Goal: Task Accomplishment & Management: Manage account settings

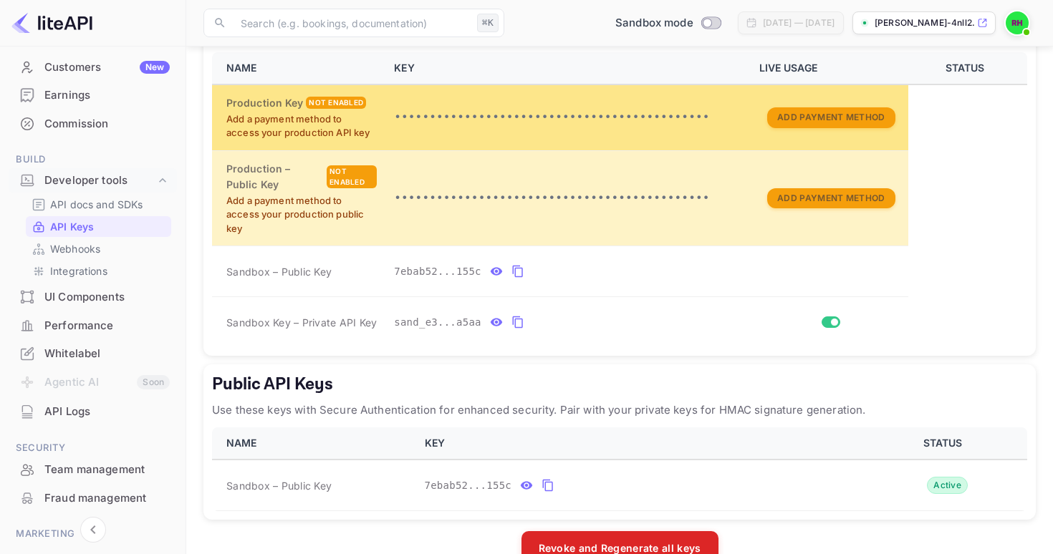
scroll to position [322, 0]
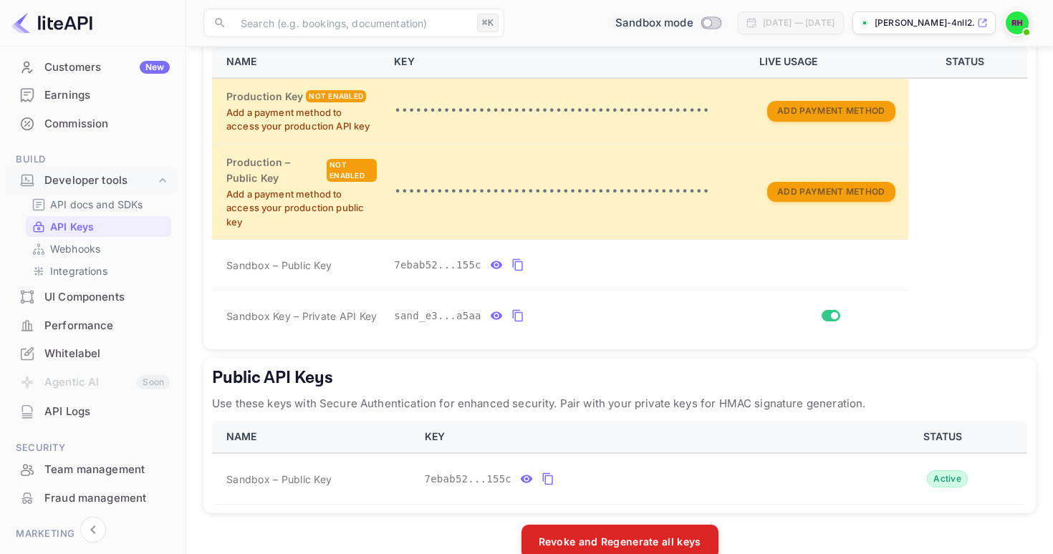
click at [692, 24] on input "Switch to Production mode" at bounding box center [706, 22] width 29 height 9
checkbox input "false"
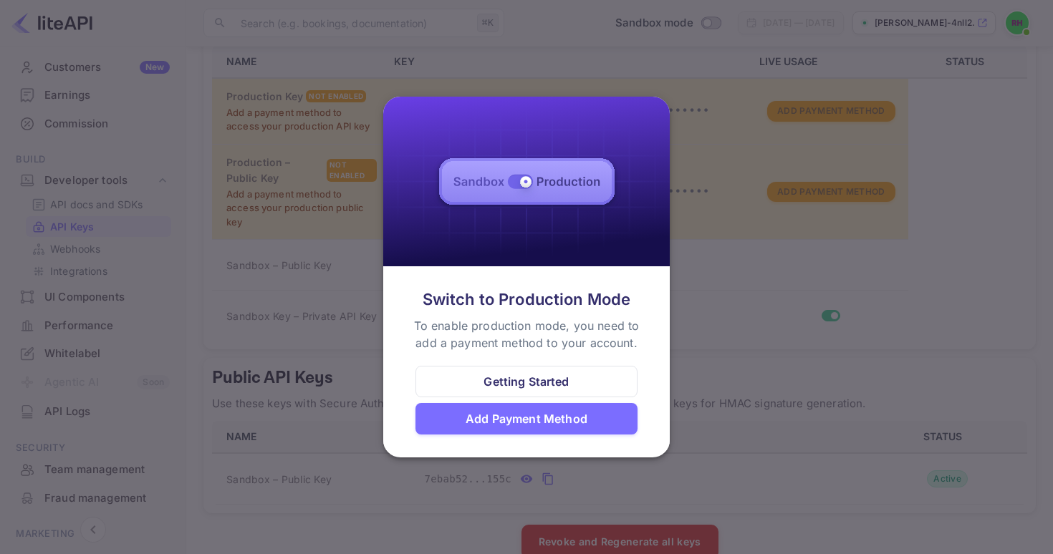
click at [682, 359] on div at bounding box center [526, 277] width 1053 height 554
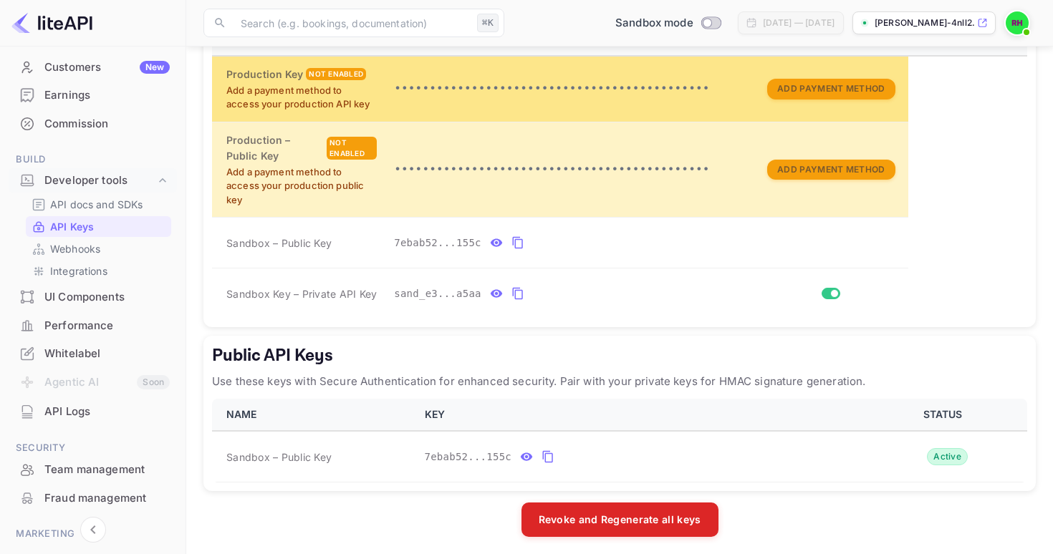
scroll to position [343, 0]
